Goal: Information Seeking & Learning: Learn about a topic

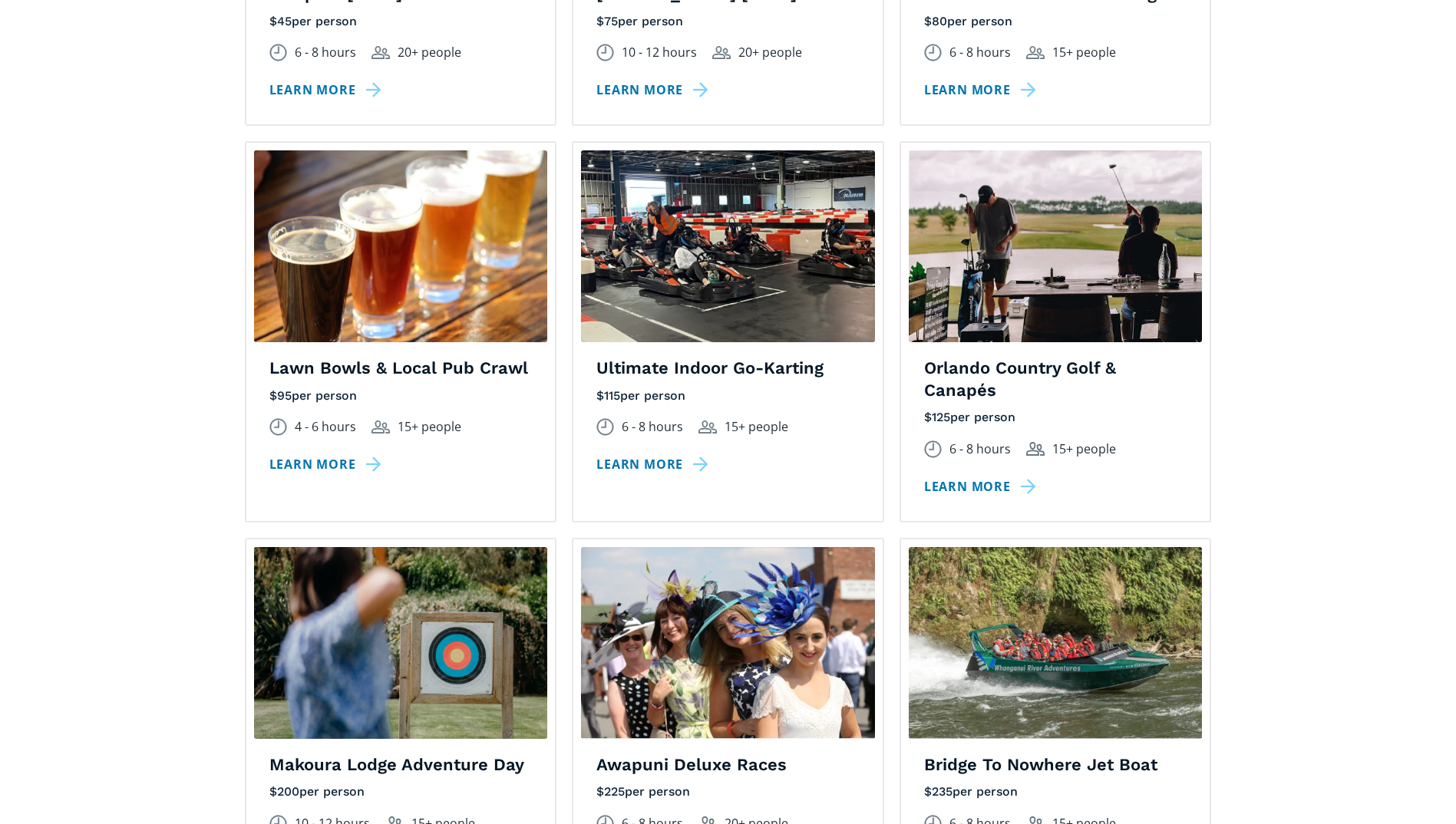
scroll to position [1535, 0]
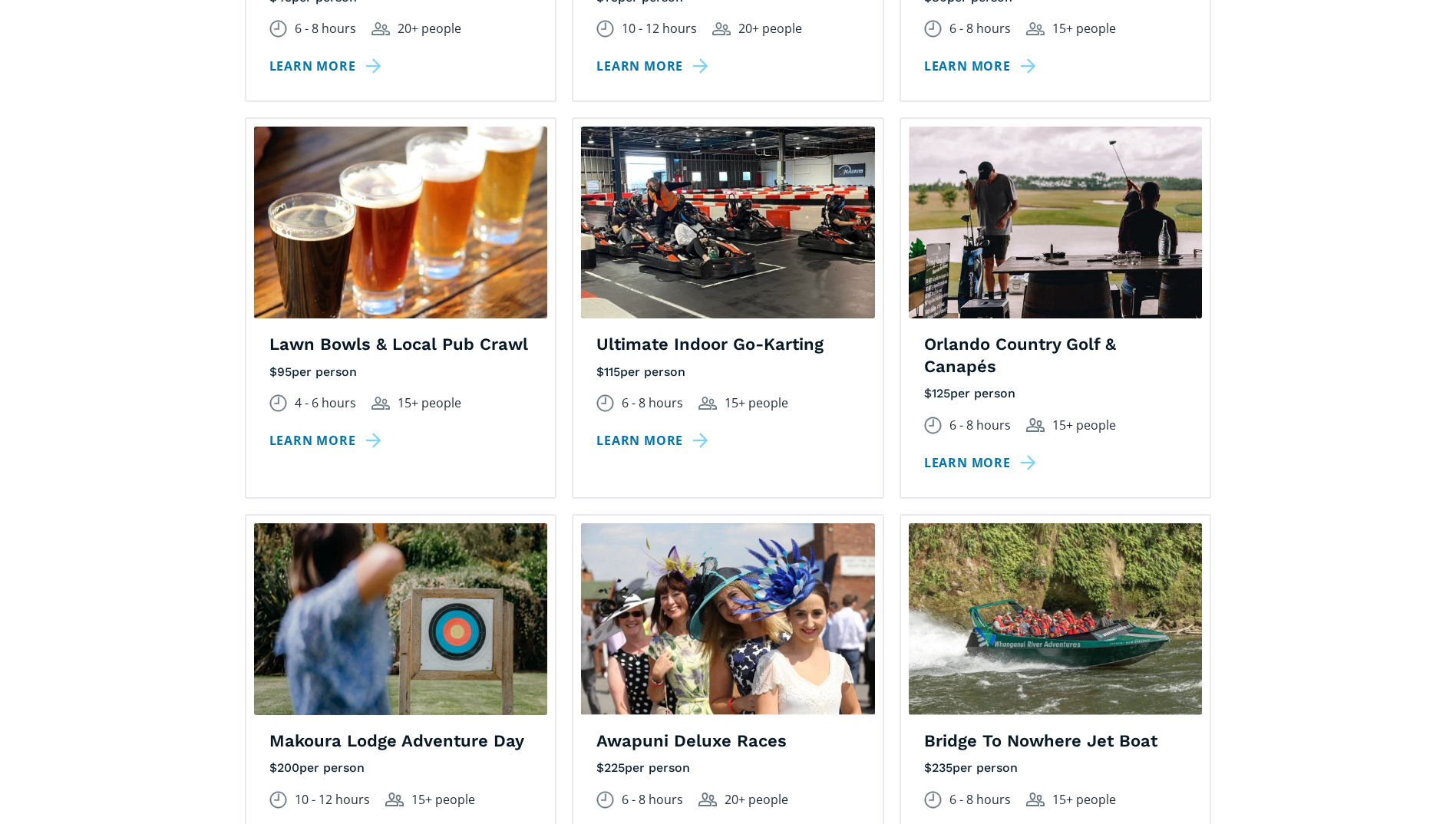
click at [992, 208] on img at bounding box center [1056, 222] width 294 height 192
click at [993, 378] on div "Orlando Country Golf & Canapés $ 125 per person excluding GST 6 - 8 hours 15+ p…" at bounding box center [1056, 415] width 310 height 164
click at [993, 341] on h4 "Orlando Country Golf & Canapés" at bounding box center [1056, 356] width 263 height 44
drag, startPoint x: 981, startPoint y: 435, endPoint x: 983, endPoint y: 422, distance: 13.2
click at [981, 452] on link "Learn more" at bounding box center [983, 463] width 117 height 22
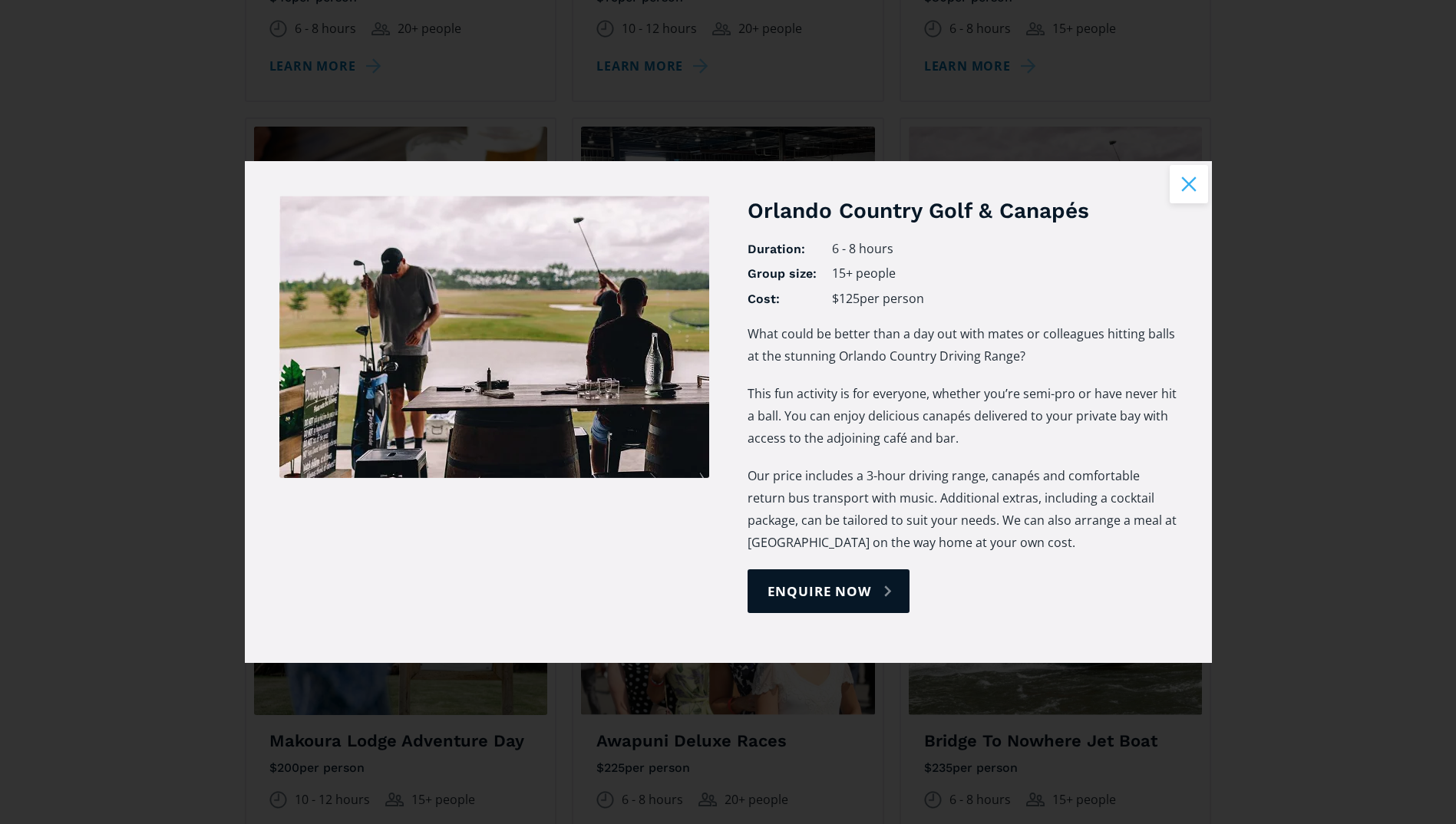
click at [1197, 183] on button "Close modal" at bounding box center [1189, 183] width 38 height 38
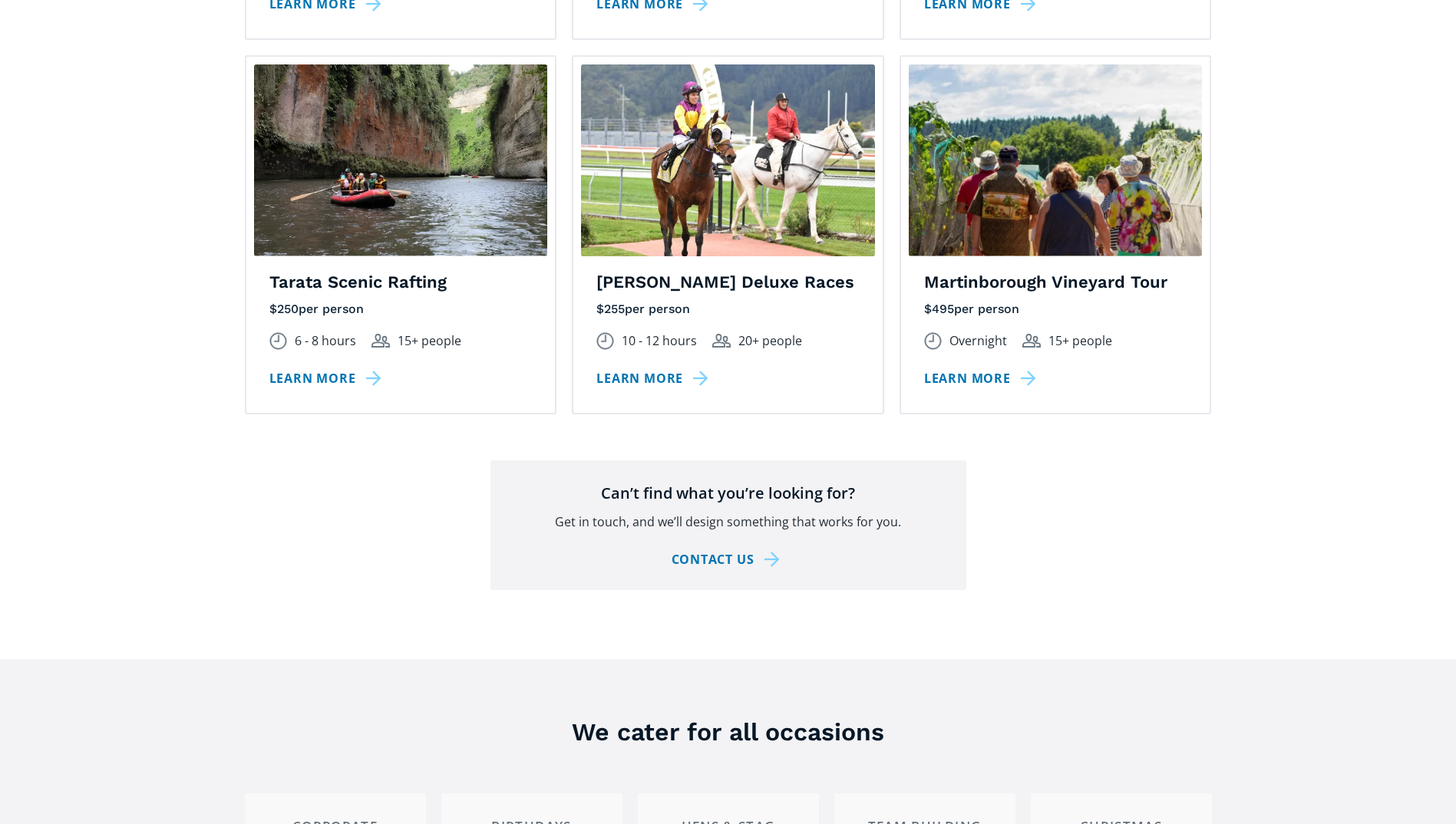
scroll to position [2150, 0]
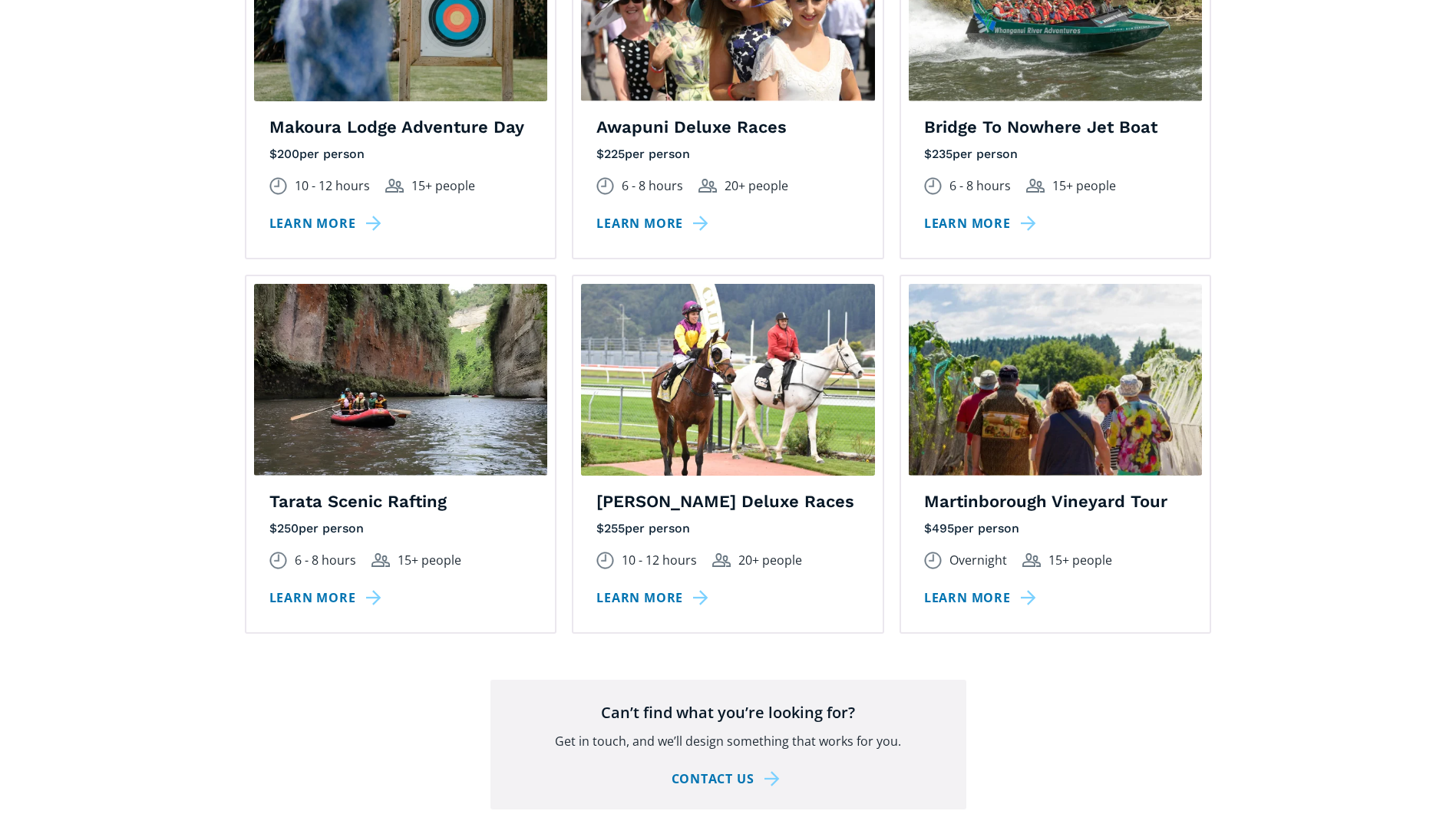
click at [350, 370] on img at bounding box center [400, 380] width 294 height 192
click at [302, 587] on link "Learn more" at bounding box center [328, 598] width 117 height 22
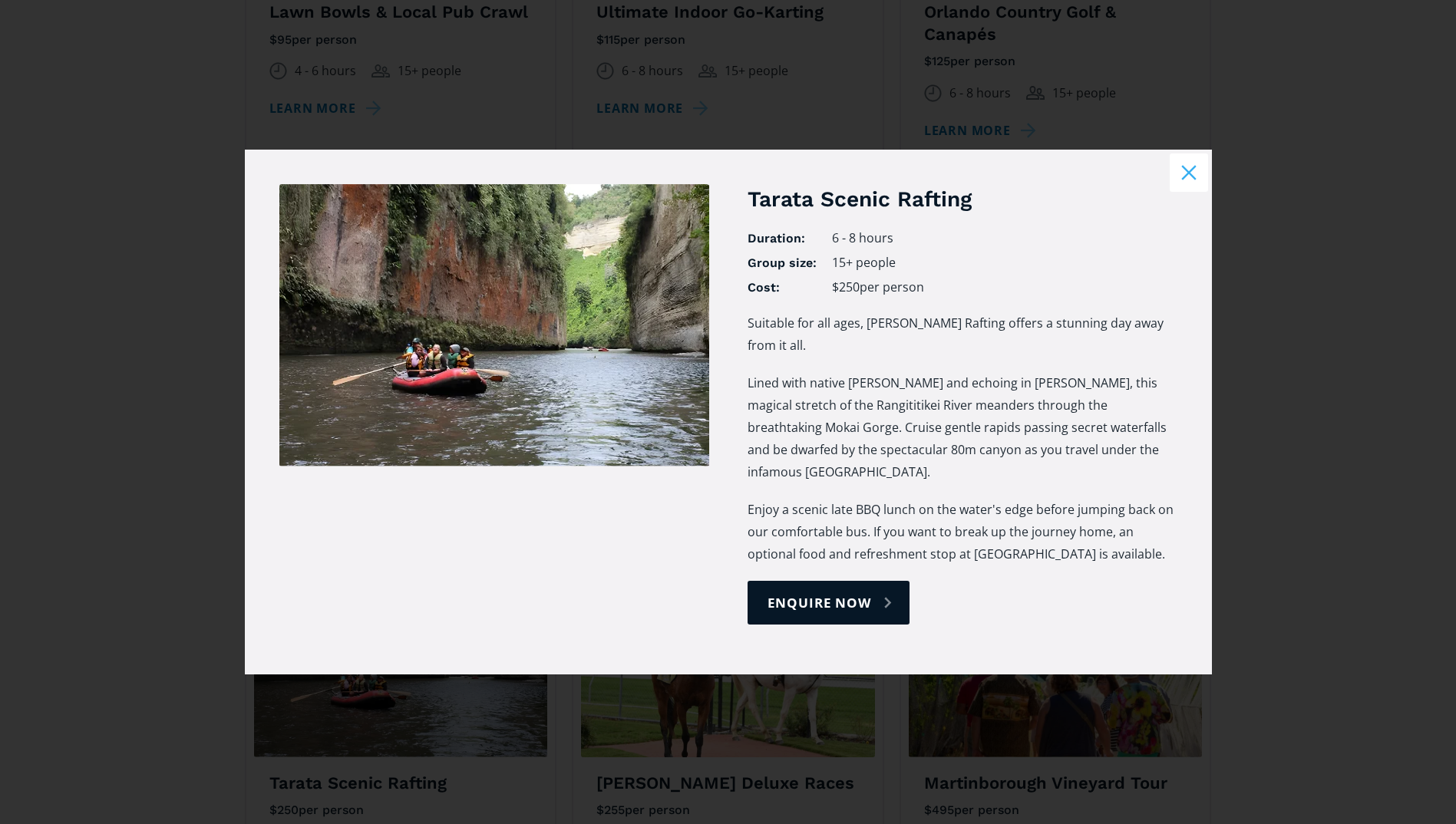
scroll to position [1612, 0]
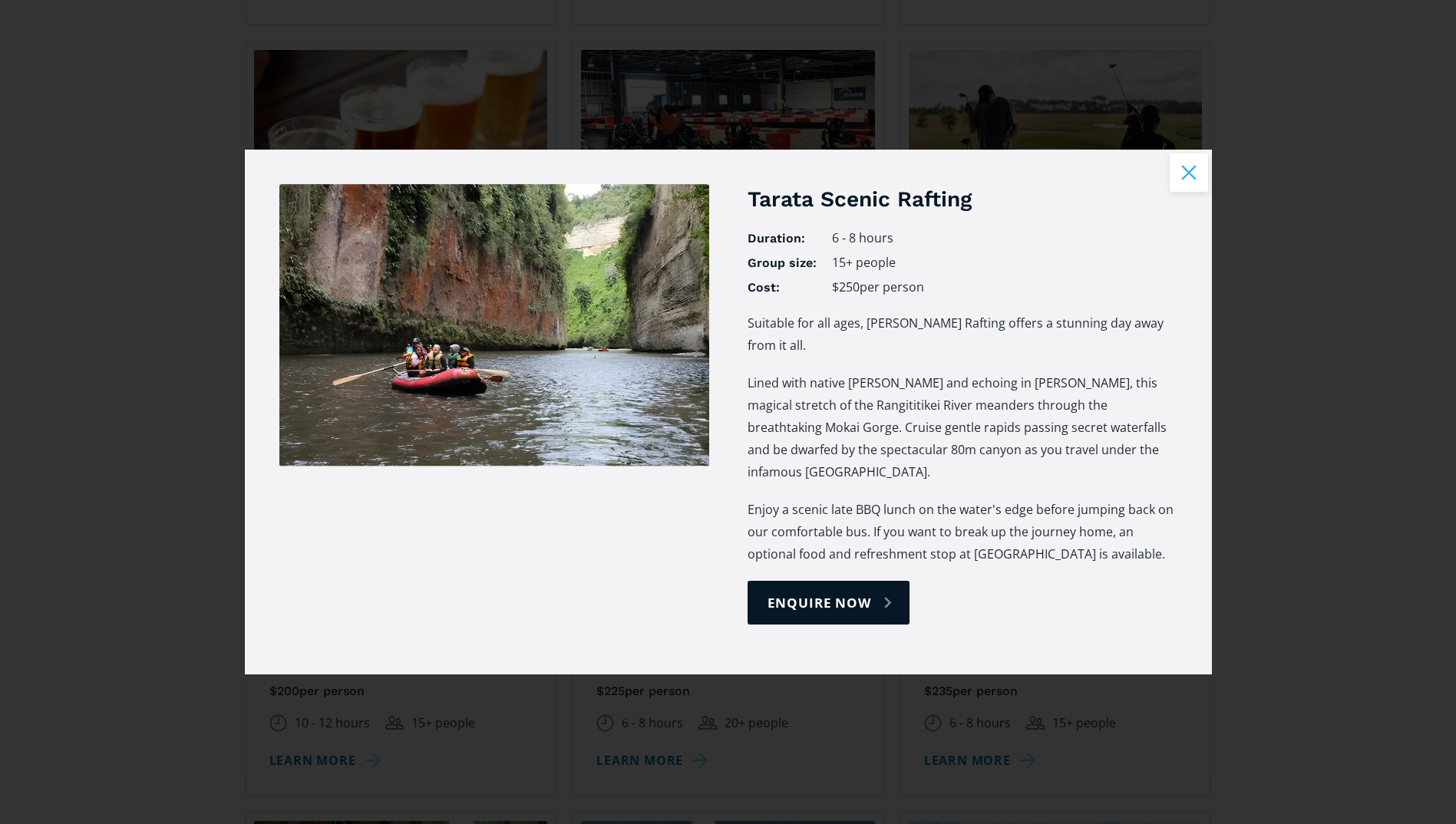
click at [1194, 168] on button "Close modal" at bounding box center [1189, 172] width 38 height 38
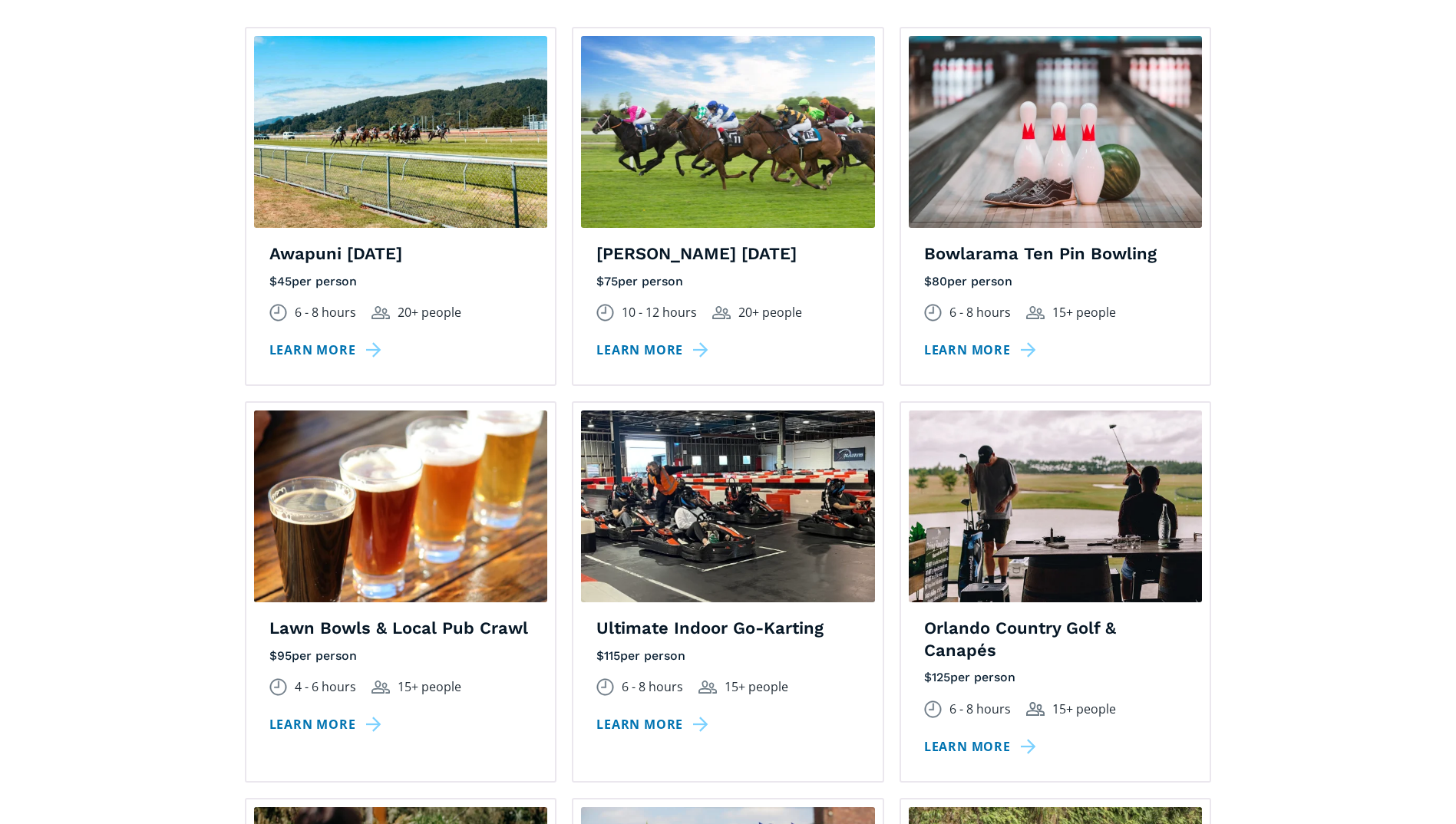
scroll to position [1235, 0]
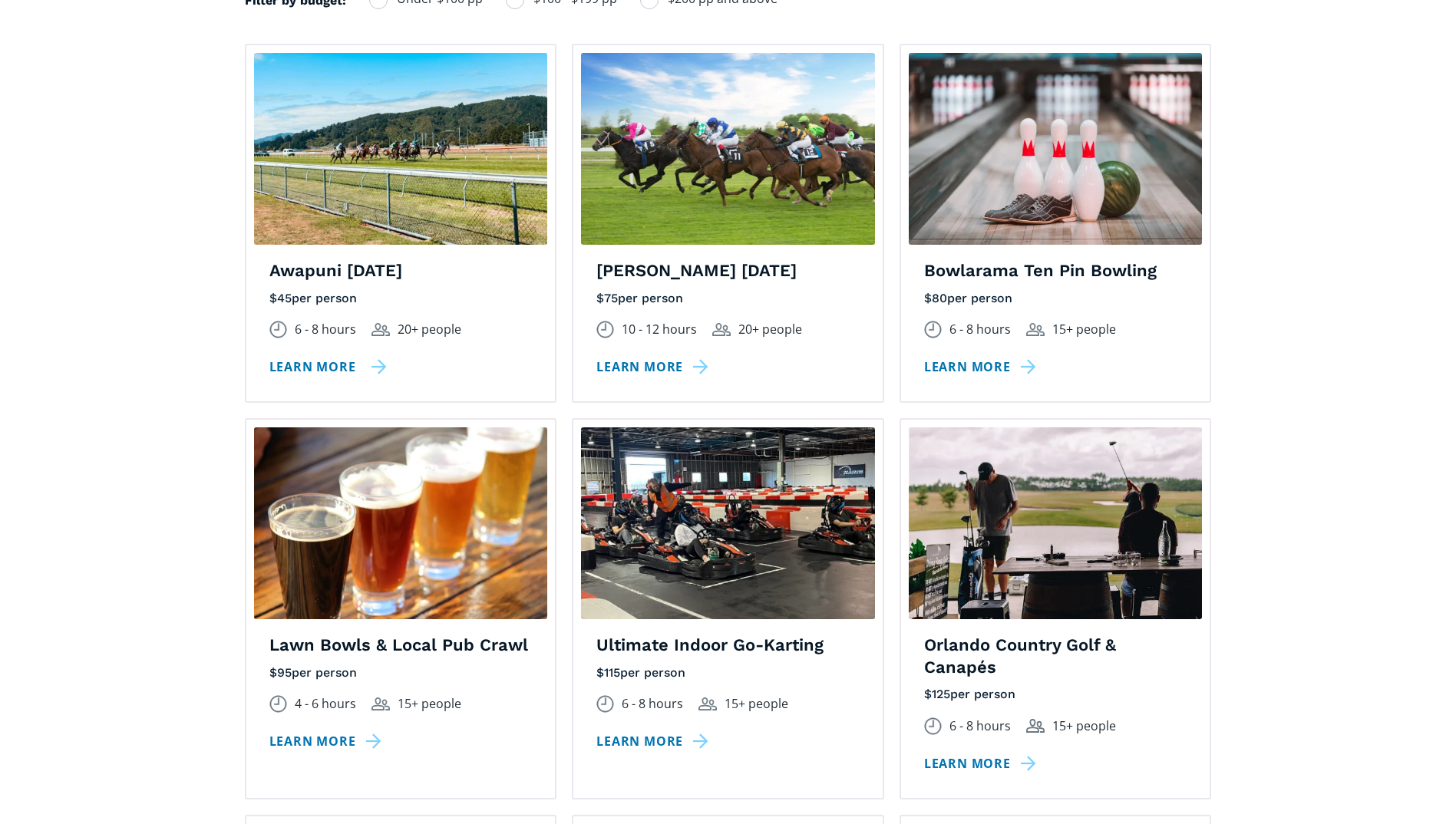
click at [349, 356] on link "Learn more" at bounding box center [328, 367] width 117 height 22
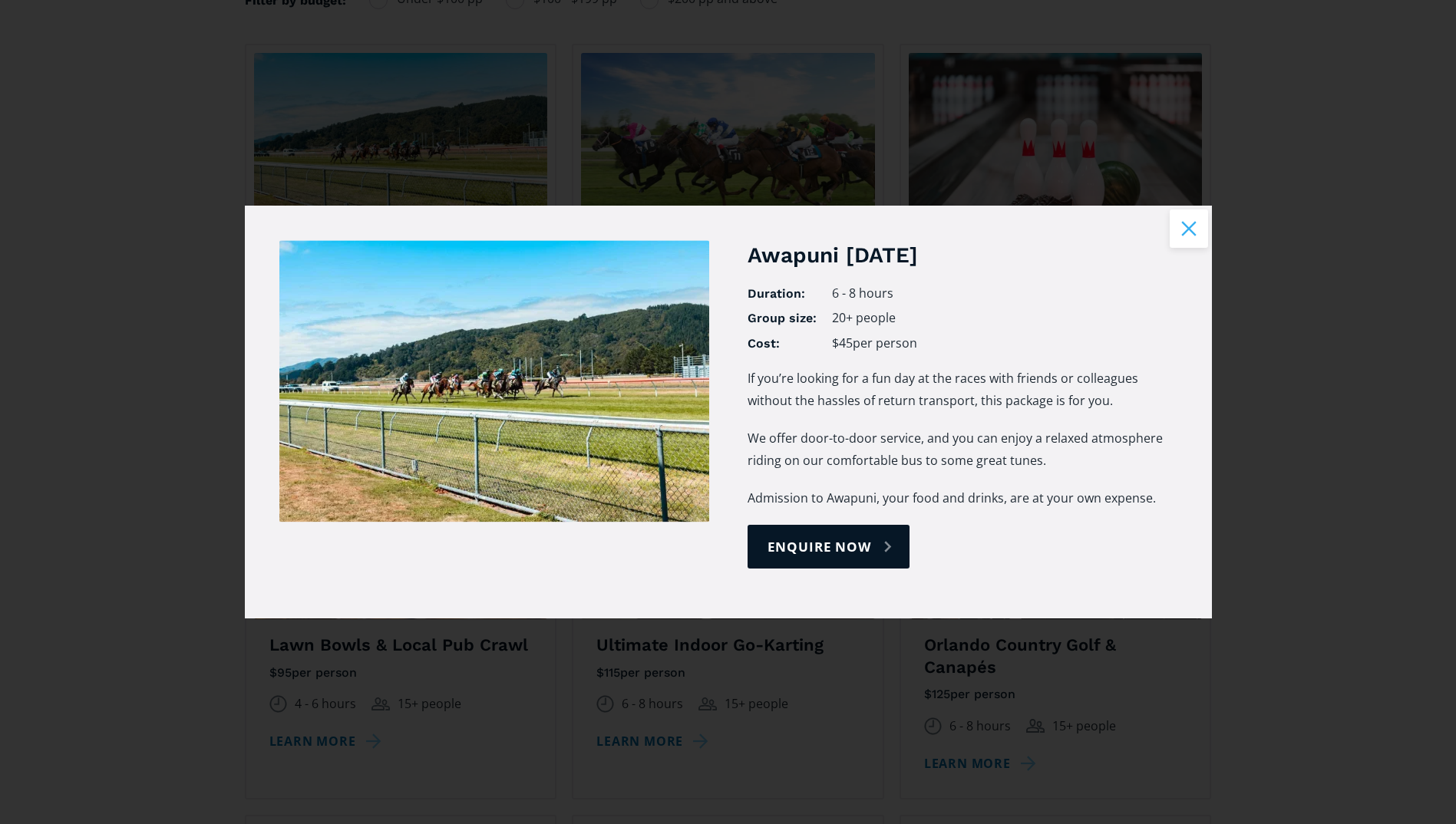
click at [1190, 228] on button "Close modal" at bounding box center [1189, 228] width 38 height 38
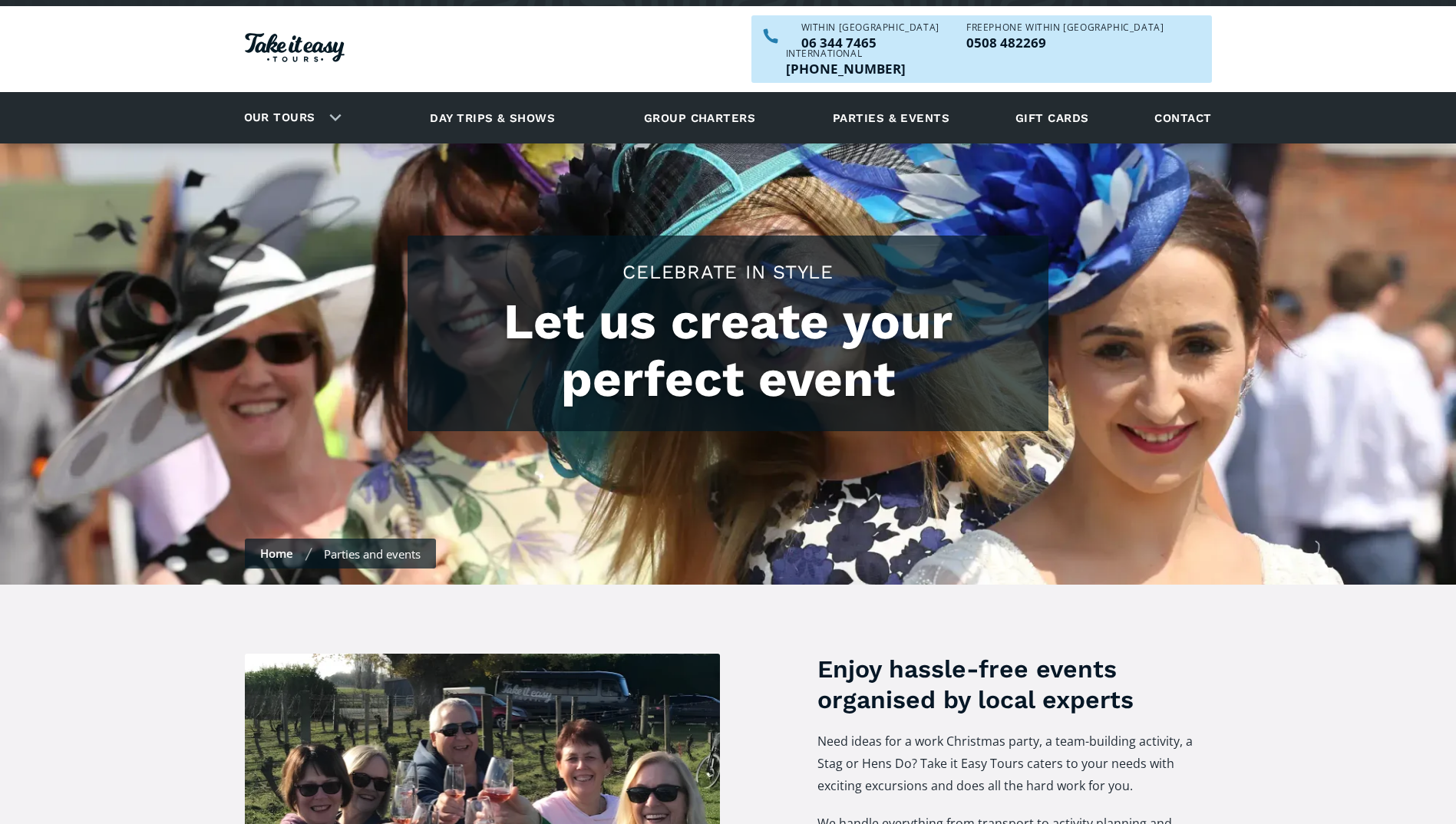
scroll to position [0, 0]
